Goal: Information Seeking & Learning: Learn about a topic

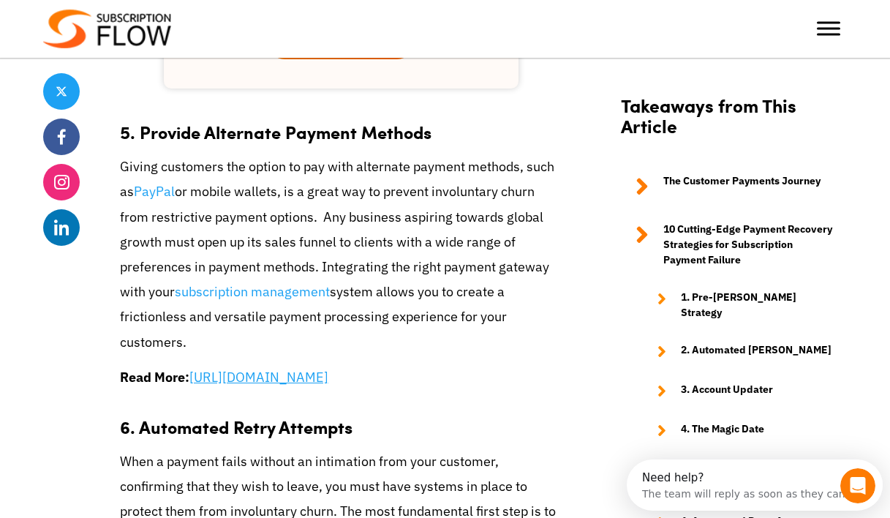
scroll to position [3074, 0]
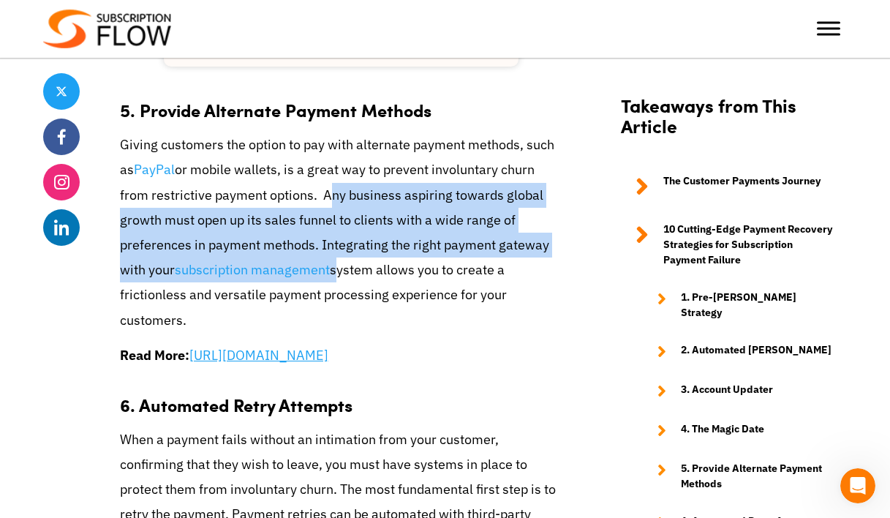
drag, startPoint x: 317, startPoint y: 198, endPoint x: 330, endPoint y: 274, distance: 77.3
click at [330, 274] on p "Giving customers the option to pay with alternate payment methods, such as PayP…" at bounding box center [341, 232] width 442 height 200
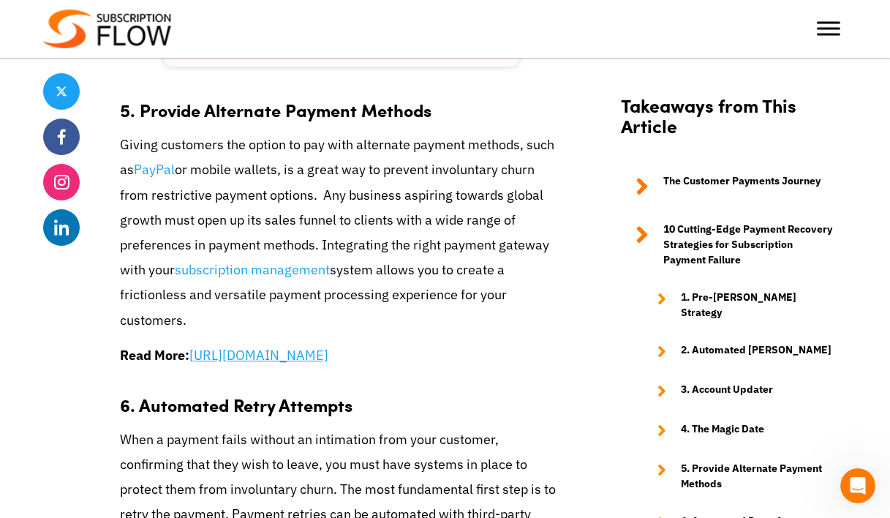
click at [289, 311] on p "Giving customers the option to pay with alternate payment methods, such as PayP…" at bounding box center [341, 232] width 442 height 200
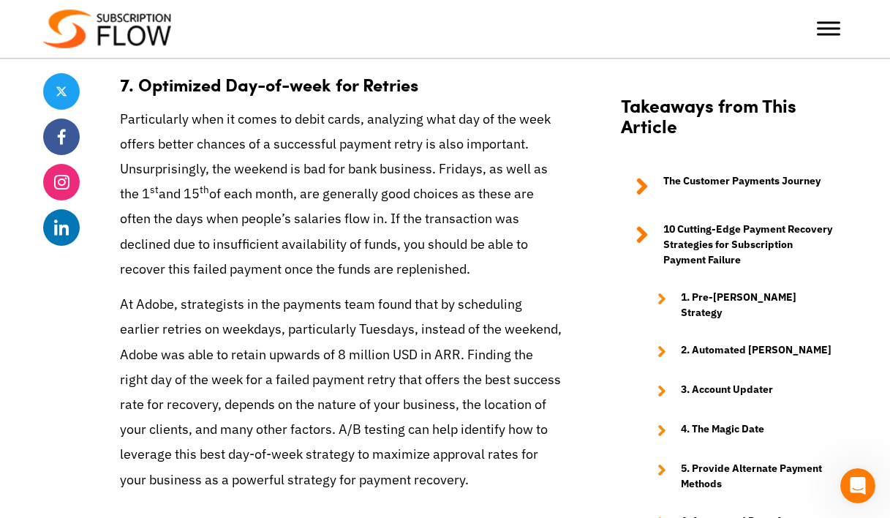
scroll to position [3652, 0]
drag, startPoint x: 437, startPoint y: 197, endPoint x: 481, endPoint y: 192, distance: 44.2
click at [481, 192] on p "Particularly when it comes to debit cards, analyzing what day of the week offer…" at bounding box center [341, 194] width 442 height 175
click at [442, 198] on p "Particularly when it comes to debit cards, analyzing what day of the week offer…" at bounding box center [341, 194] width 442 height 175
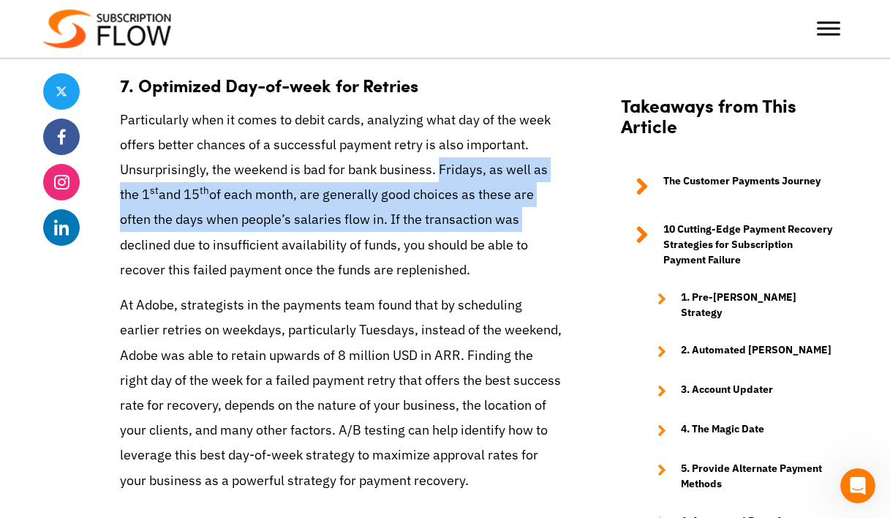
drag, startPoint x: 436, startPoint y: 197, endPoint x: 534, endPoint y: 234, distance: 104.6
click at [534, 234] on p "Particularly when it comes to debit cards, analyzing what day of the week offer…" at bounding box center [341, 194] width 442 height 175
click at [529, 248] on p "Particularly when it comes to debit cards, analyzing what day of the week offer…" at bounding box center [341, 194] width 442 height 175
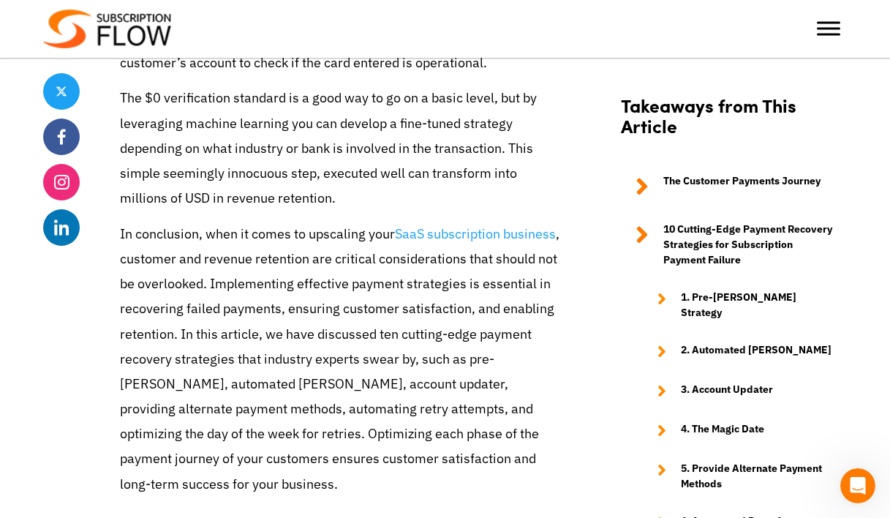
scroll to position [5203, 0]
